Goal: Obtain resource: Download file/media

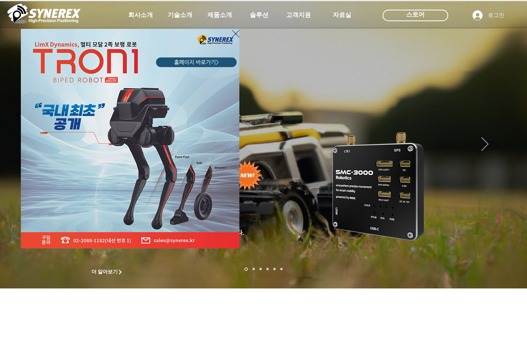
click at [236, 31] on icon "사이트로 돌아가기" at bounding box center [235, 34] width 7 height 10
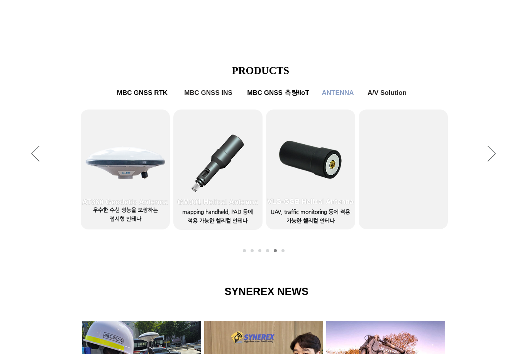
scroll to position [309, 0]
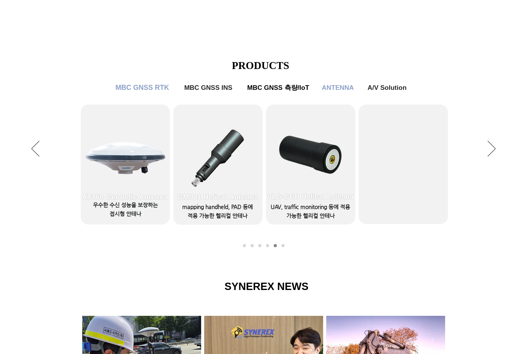
click at [123, 87] on span "MBC GNSS RTK" at bounding box center [142, 88] width 54 height 8
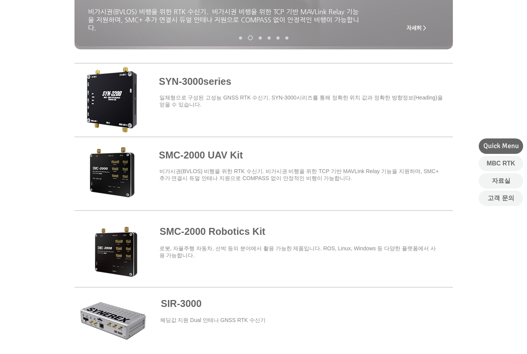
scroll to position [309, 0]
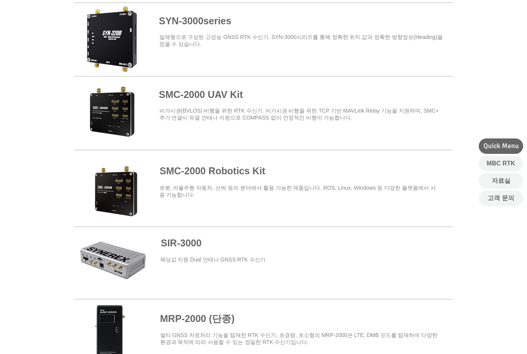
click at [237, 172] on span at bounding box center [263, 186] width 378 height 68
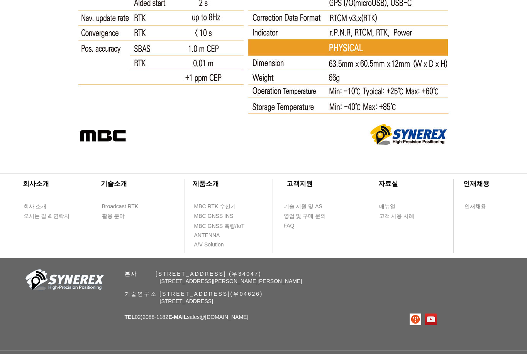
scroll to position [4219, 0]
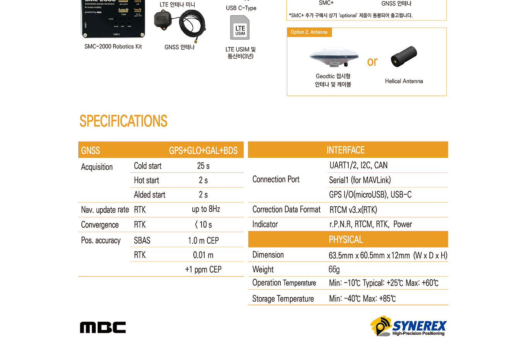
scroll to position [4014, 0]
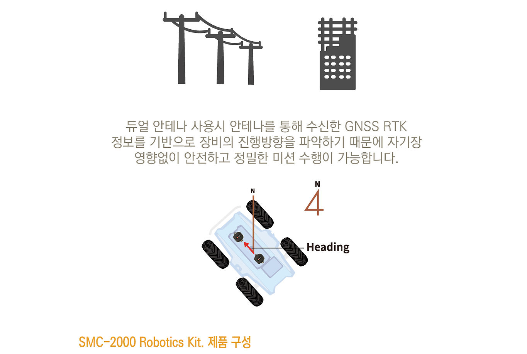
drag, startPoint x: 307, startPoint y: 303, endPoint x: 226, endPoint y: 91, distance: 227.3
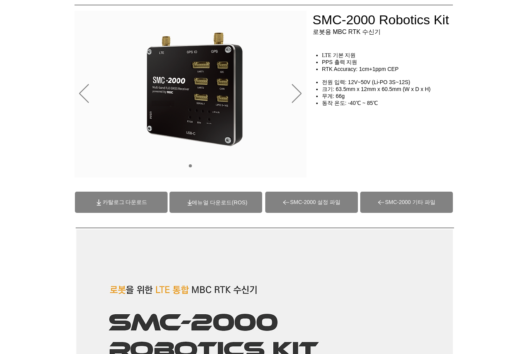
scroll to position [0, 0]
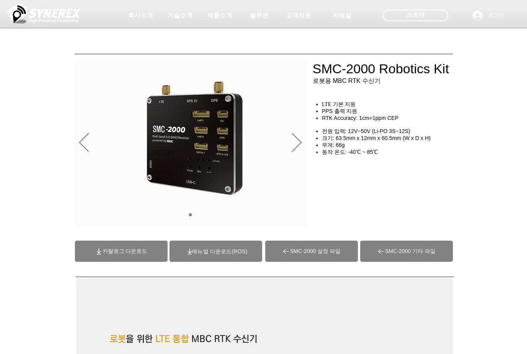
click at [394, 248] on span "SMC-2000 기타 파일" at bounding box center [410, 251] width 51 height 7
drag, startPoint x: 82, startPoint y: 14, endPoint x: 104, endPoint y: 33, distance: 28.8
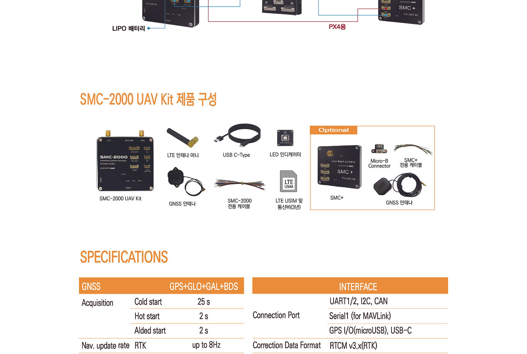
scroll to position [4087, 0]
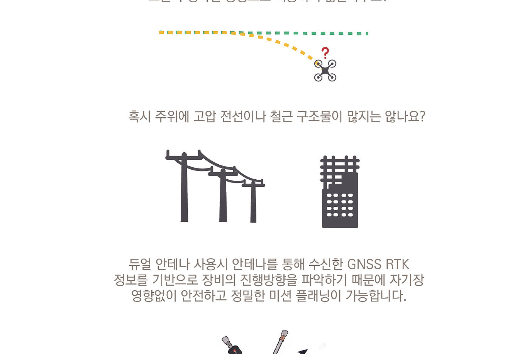
drag, startPoint x: 470, startPoint y: 189, endPoint x: 357, endPoint y: 97, distance: 145.5
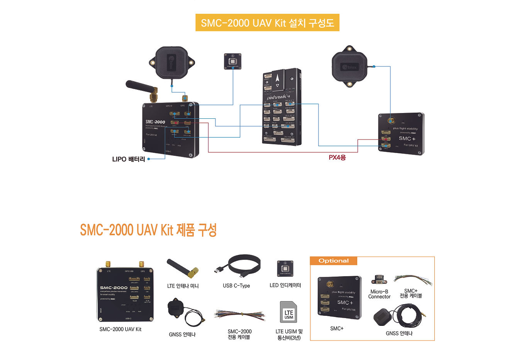
scroll to position [4704, 0]
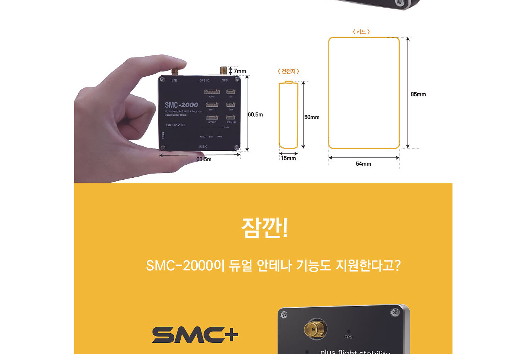
drag, startPoint x: 308, startPoint y: 189, endPoint x: 258, endPoint y: 71, distance: 127.9
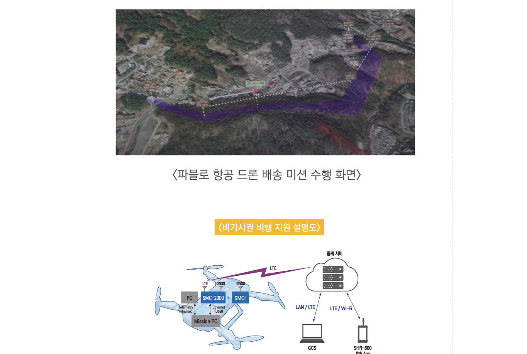
scroll to position [0, 0]
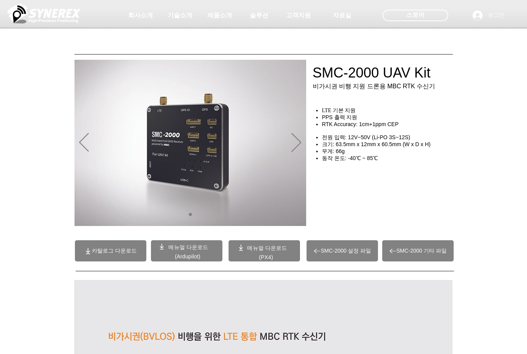
drag, startPoint x: 476, startPoint y: 306, endPoint x: 434, endPoint y: 80, distance: 229.7
drag, startPoint x: 464, startPoint y: 290, endPoint x: 376, endPoint y: 90, distance: 218.9
click at [119, 250] on span "카탈로그 다운로드" at bounding box center [114, 251] width 45 height 7
click at [360, 217] on div "main content" at bounding box center [389, 189] width 154 height 68
